Goal: Information Seeking & Learning: Learn about a topic

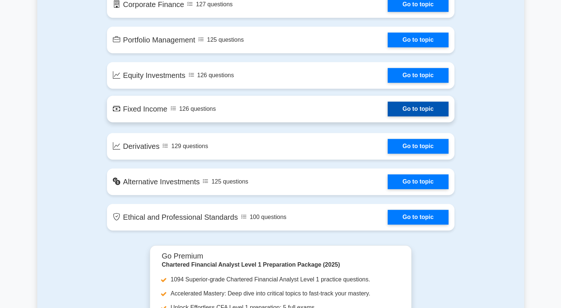
scroll to position [478, 0]
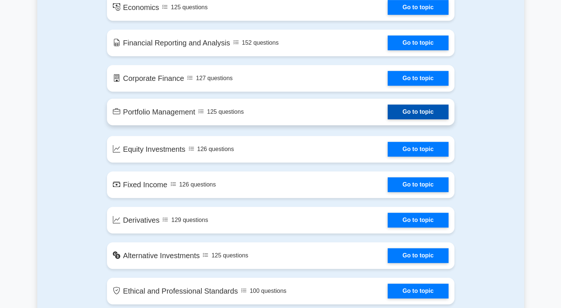
click at [388, 109] on link "Go to topic" at bounding box center [418, 111] width 60 height 15
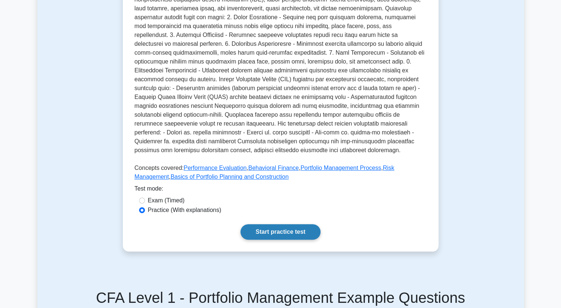
click at [265, 228] on link "Start practice test" at bounding box center [280, 231] width 80 height 15
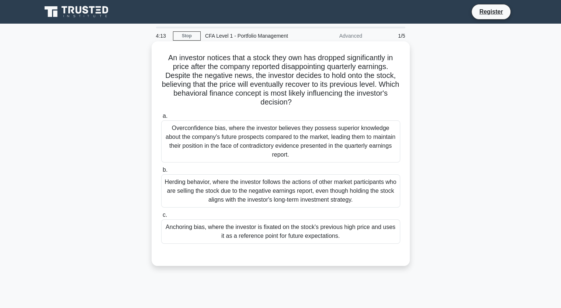
click at [213, 143] on div "Overconfidence bias, where the investor believes they possess superior knowledg…" at bounding box center [280, 141] width 239 height 42
click at [161, 118] on input "a. Overconfidence bias, where the investor believes they possess superior knowl…" at bounding box center [161, 116] width 0 height 5
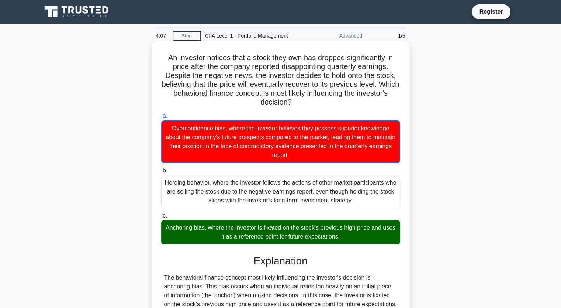
scroll to position [164, 0]
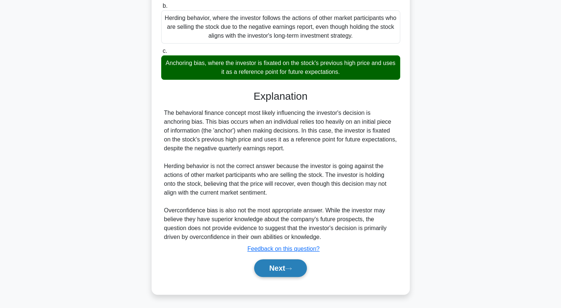
click at [263, 267] on button "Next" at bounding box center [280, 268] width 53 height 18
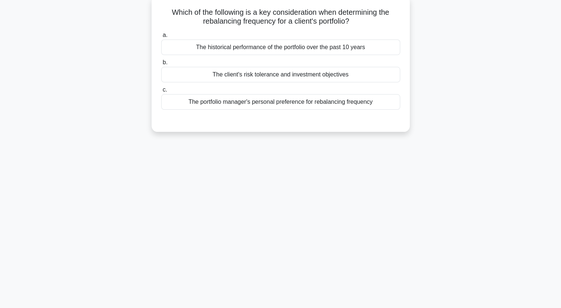
scroll to position [0, 0]
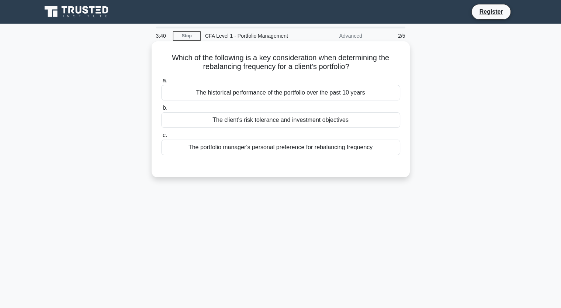
click at [235, 118] on div "The client's risk tolerance and investment objectives" at bounding box center [280, 119] width 239 height 15
click at [161, 110] on input "b. The client's risk tolerance and investment objectives" at bounding box center [161, 107] width 0 height 5
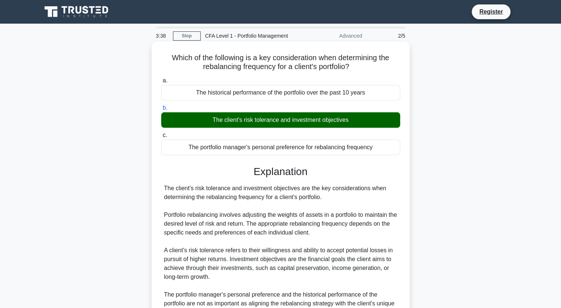
scroll to position [93, 0]
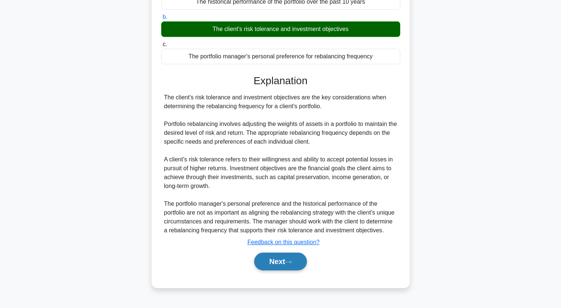
click at [270, 270] on button "Next" at bounding box center [280, 261] width 53 height 18
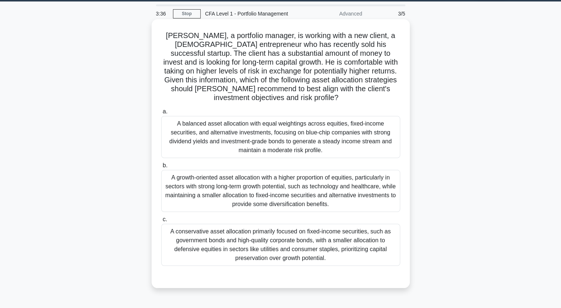
scroll to position [0, 0]
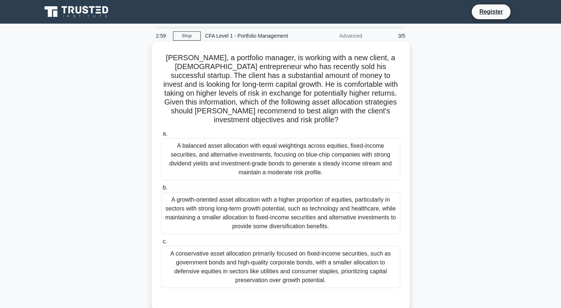
click at [241, 199] on div "A growth-oriented asset allocation with a higher proportion of equities, partic…" at bounding box center [280, 213] width 239 height 42
click at [161, 190] on input "b. A growth-oriented asset allocation with a higher proportion of equities, par…" at bounding box center [161, 187] width 0 height 5
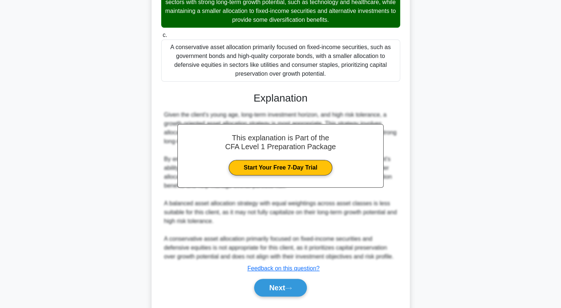
scroll to position [226, 0]
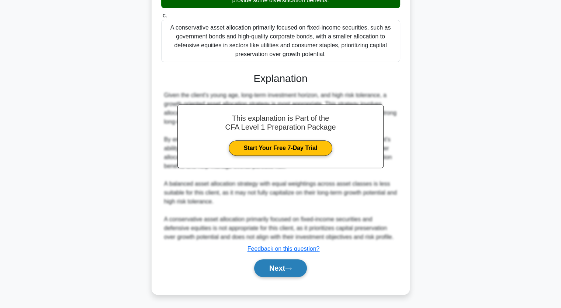
click at [290, 266] on icon at bounding box center [288, 268] width 7 height 4
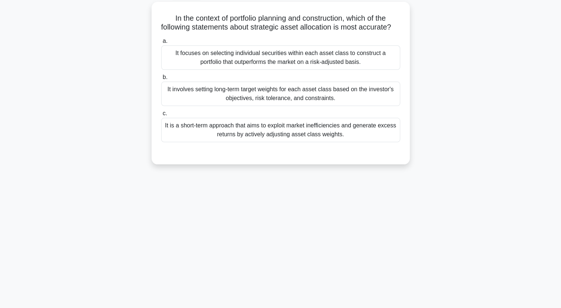
scroll to position [0, 0]
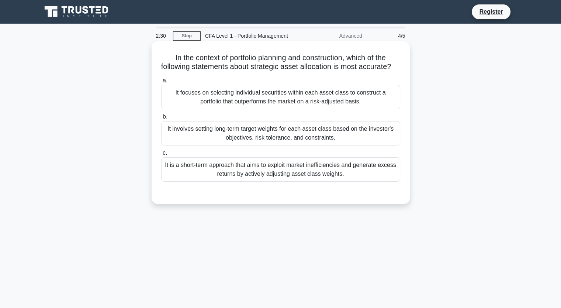
click at [240, 145] on div "It involves setting long-term target weights for each asset class based on the …" at bounding box center [280, 133] width 239 height 24
click at [161, 119] on input "b. It involves setting long-term target weights for each asset class based on t…" at bounding box center [161, 116] width 0 height 5
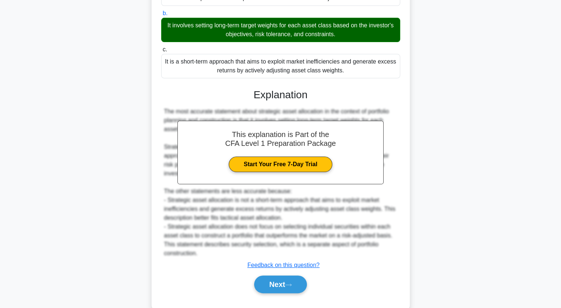
scroll to position [128, 0]
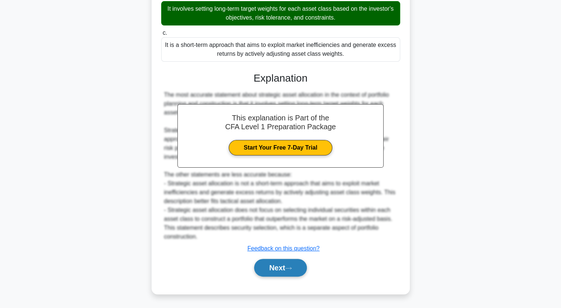
click at [277, 275] on button "Next" at bounding box center [280, 267] width 53 height 18
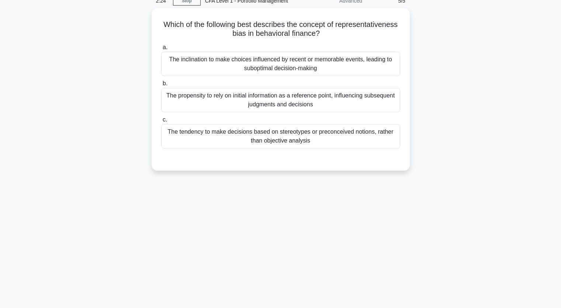
scroll to position [0, 0]
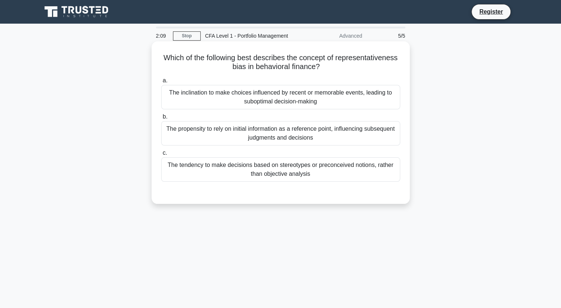
click at [306, 158] on div "The tendency to make decisions based on stereotypes or preconceived notions, ra…" at bounding box center [280, 169] width 239 height 24
click at [161, 155] on input "c. The tendency to make decisions based on stereotypes or preconceived notions,…" at bounding box center [161, 152] width 0 height 5
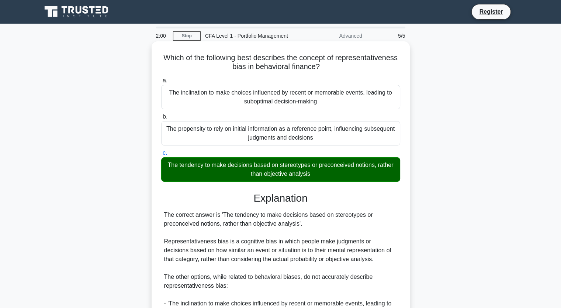
scroll to position [93, 0]
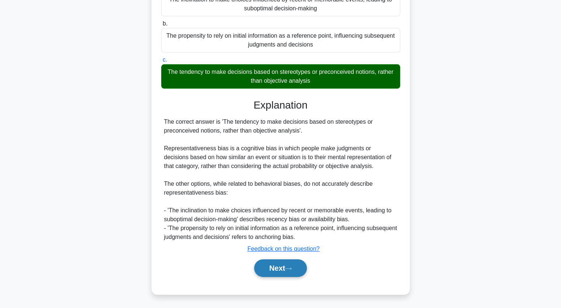
click at [291, 262] on button "Next" at bounding box center [280, 268] width 53 height 18
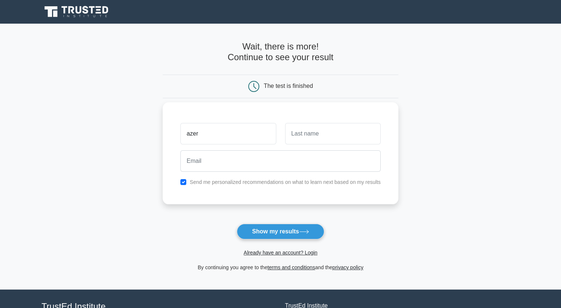
type input "azer"
click at [312, 132] on input "text" at bounding box center [332, 133] width 95 height 21
type input "[PERSON_NAME]"
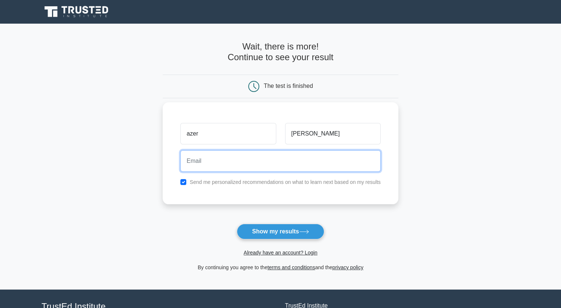
click at [205, 167] on input "email" at bounding box center [280, 160] width 200 height 21
type input "[DOMAIN_NAME][EMAIL_ADDRESS][DOMAIN_NAME]"
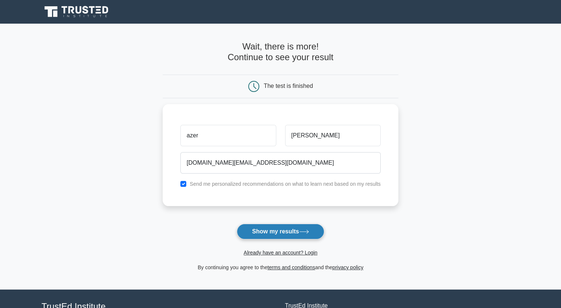
click at [286, 233] on button "Show my results" at bounding box center [280, 230] width 87 height 15
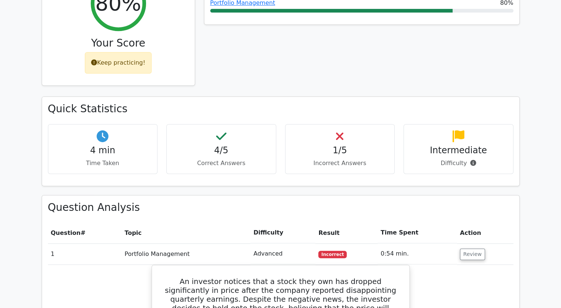
scroll to position [369, 0]
